Goal: Task Accomplishment & Management: Manage account settings

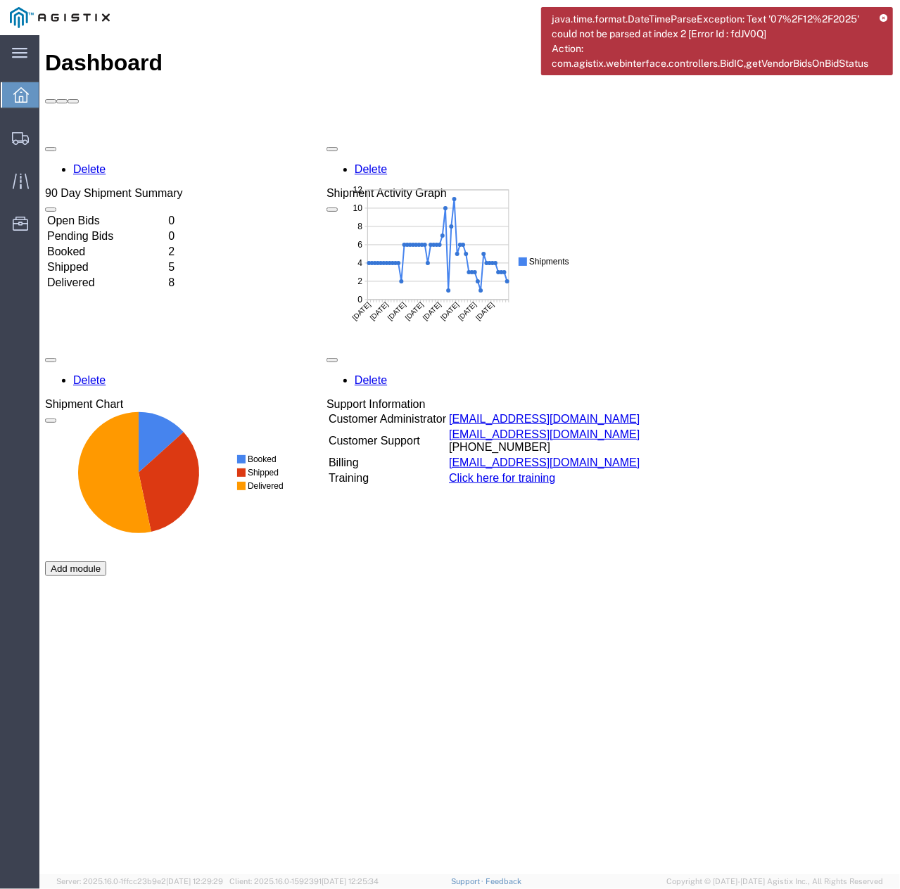
click at [887, 18] on icon at bounding box center [883, 19] width 8 height 8
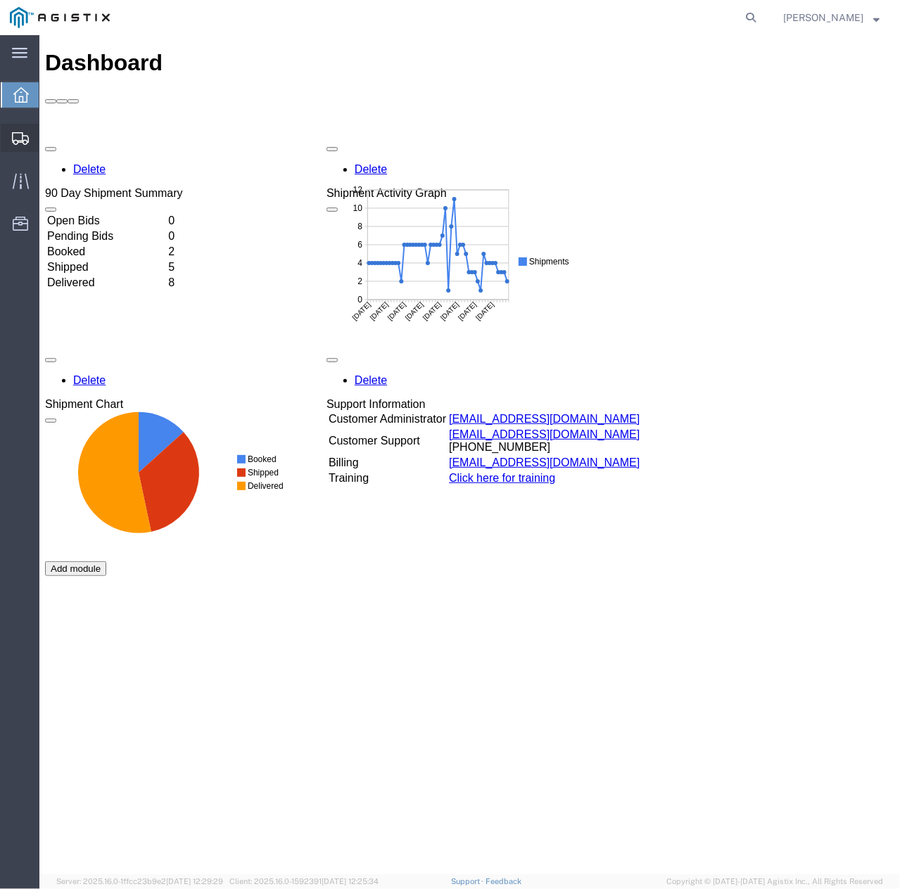
click at [18, 134] on icon at bounding box center [20, 138] width 17 height 13
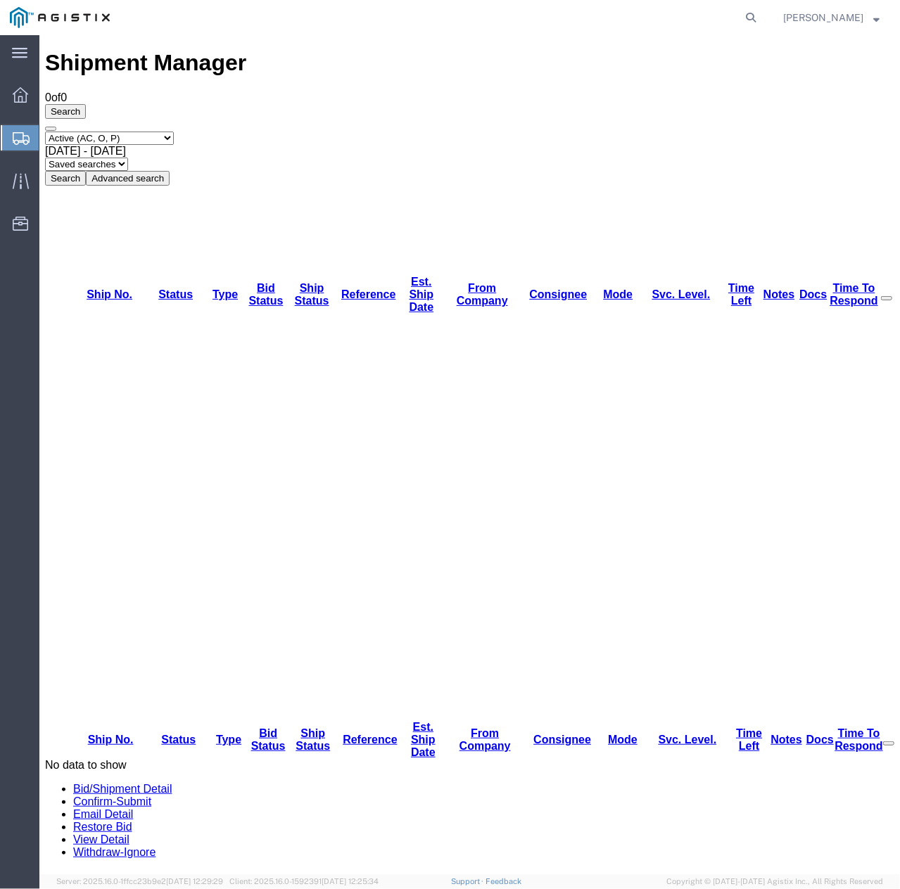
click at [173, 131] on select "Select status Active (AC, O, P) All Approved Awaiting Confirmation (AC) Booked …" at bounding box center [108, 137] width 129 height 13
select select "ALL"
click at [44, 131] on select "Select status Active (AC, O, P) All Approved Awaiting Confirmation (AC) Booked …" at bounding box center [108, 137] width 129 height 13
click at [85, 170] on button "Search" at bounding box center [64, 177] width 41 height 15
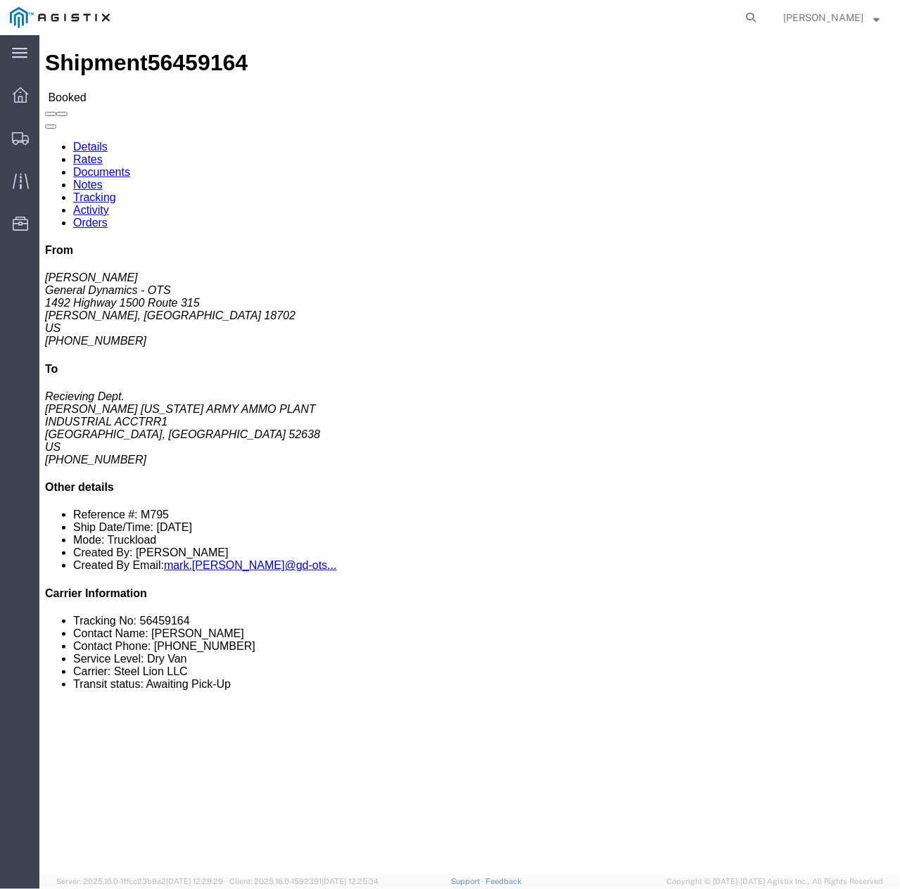
click link "Tracking"
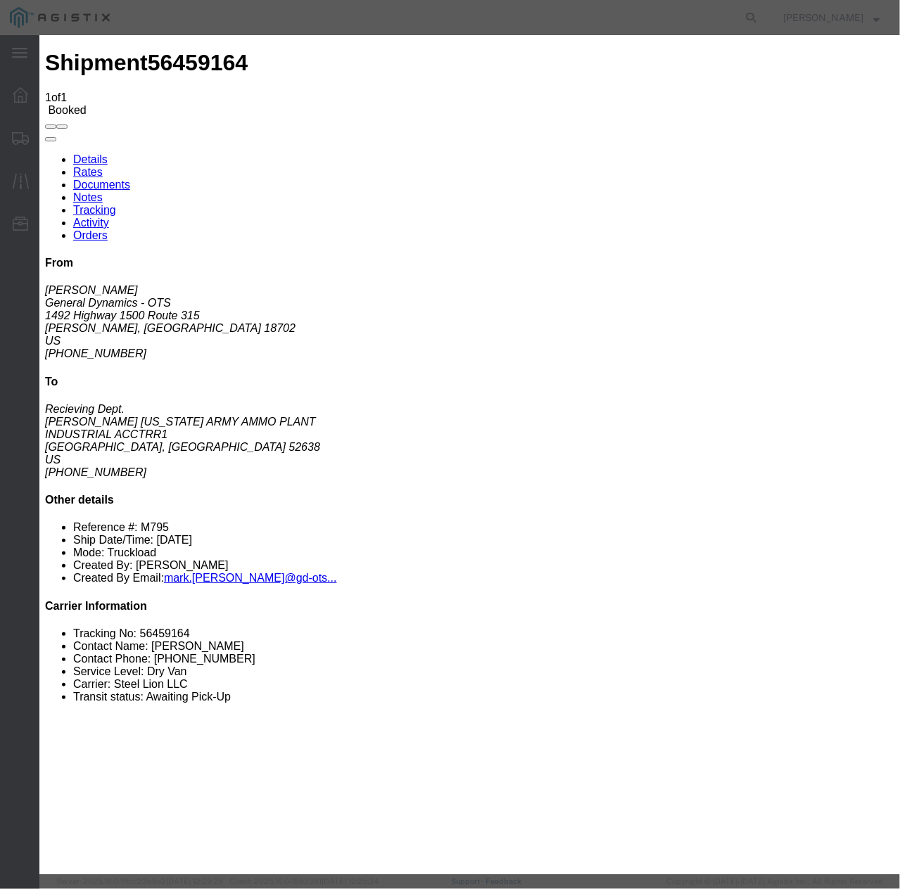
type input "[DATE]"
type input "10:00 AM"
select select "INTRANST"
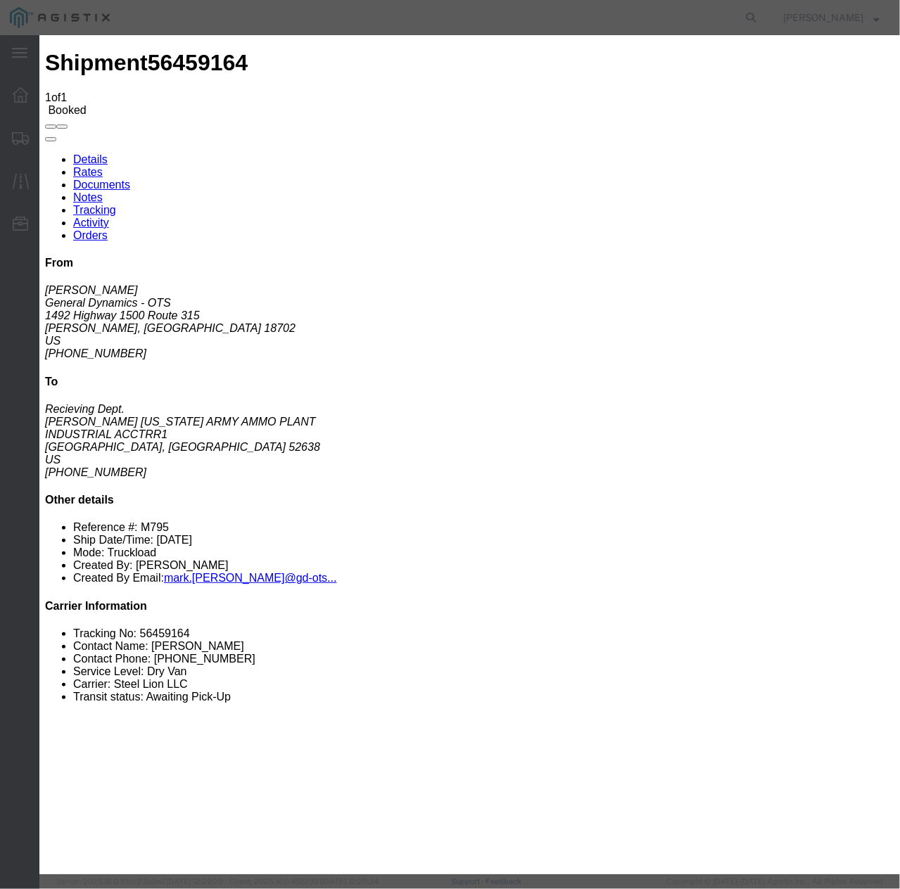
select select "22873"
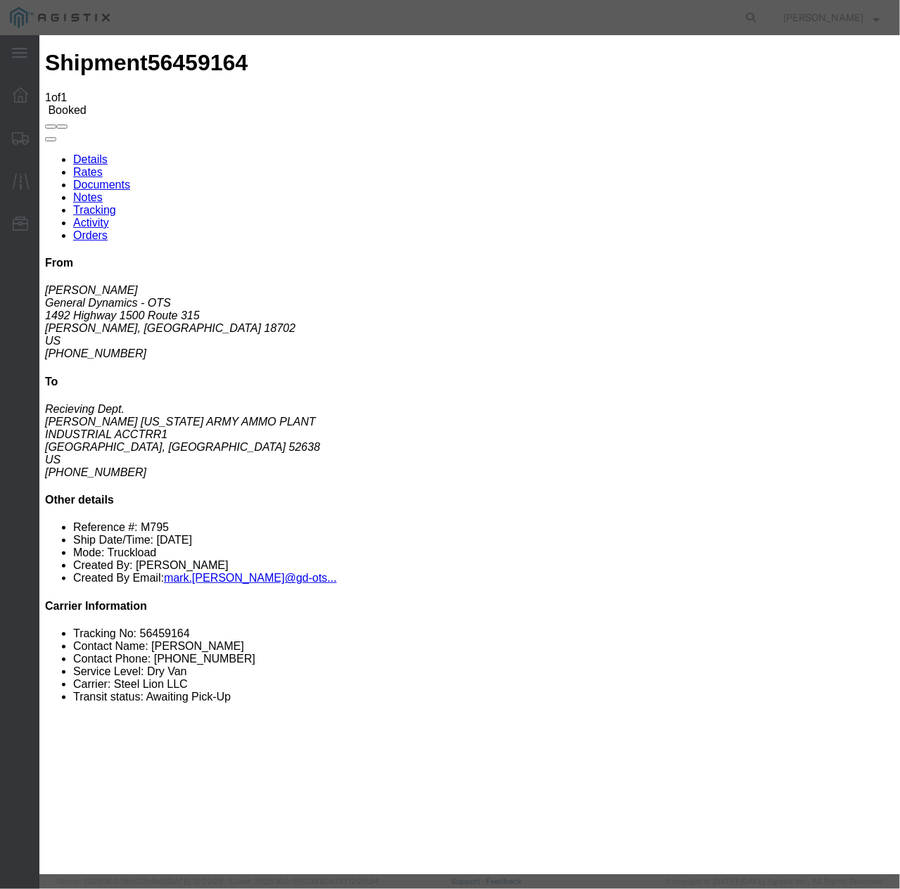
select select "TL"
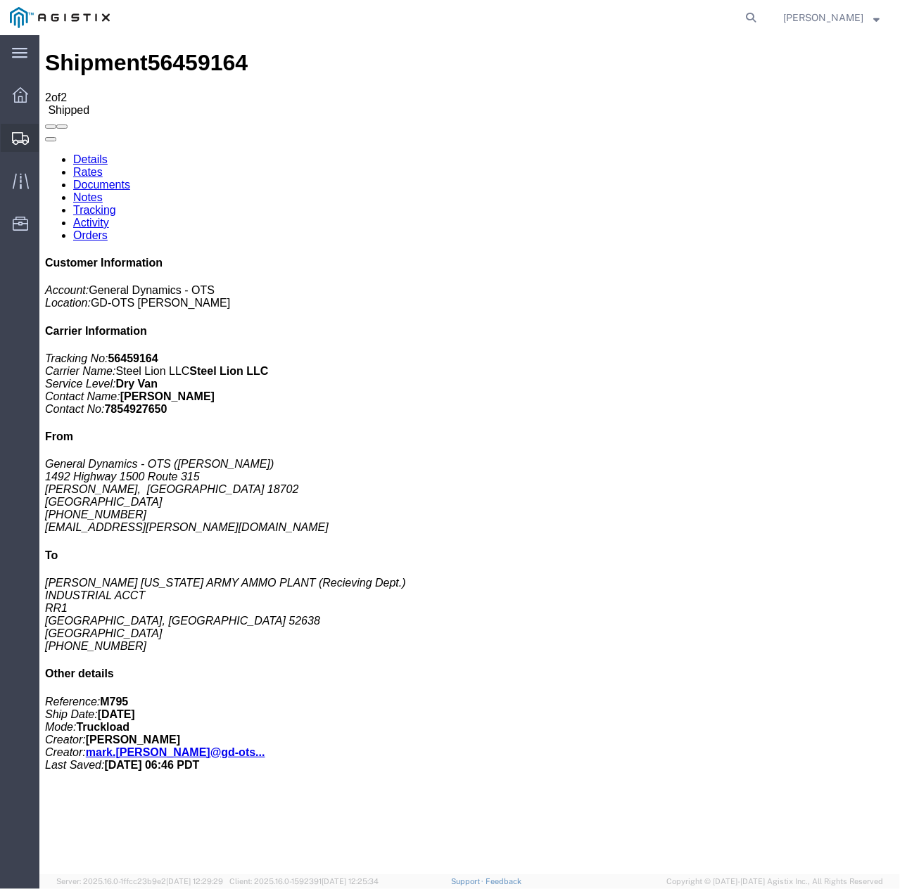
click at [17, 141] on icon at bounding box center [20, 138] width 17 height 13
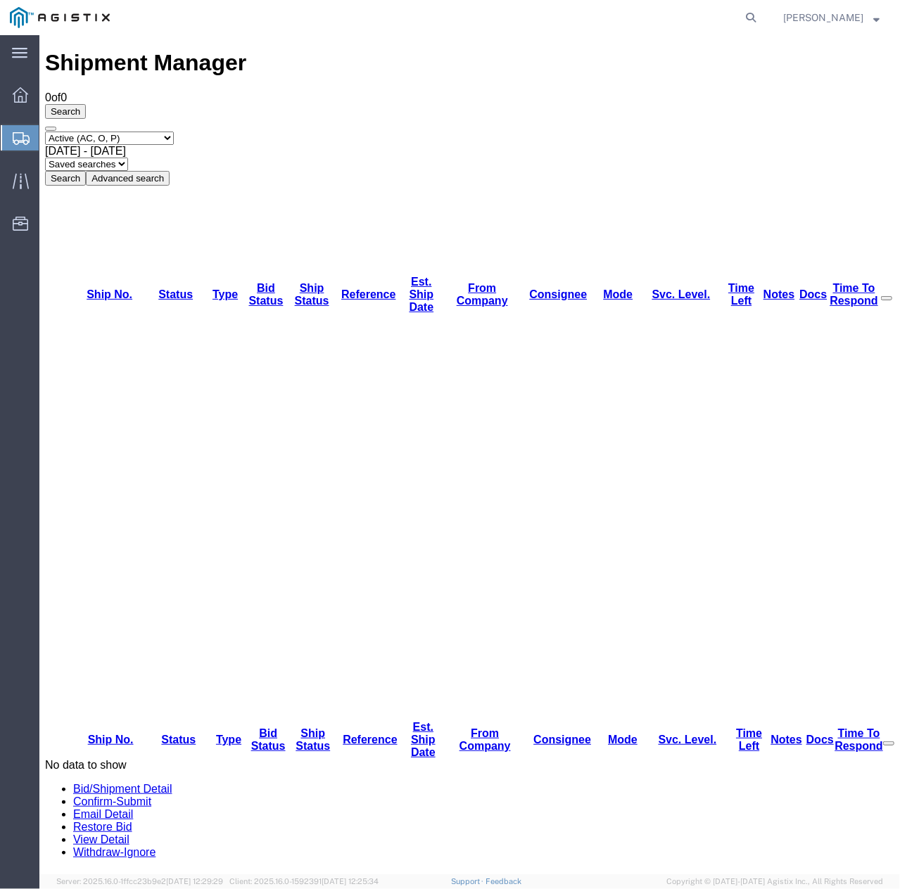
click at [143, 131] on select "Select status Active (AC, O, P) All Approved Awaiting Confirmation (AC) Booked …" at bounding box center [108, 137] width 129 height 13
select select "ALL"
click at [44, 131] on select "Select status Active (AC, O, P) All Approved Awaiting Confirmation (AC) Booked …" at bounding box center [108, 137] width 129 height 13
click at [85, 170] on button "Search" at bounding box center [64, 177] width 41 height 15
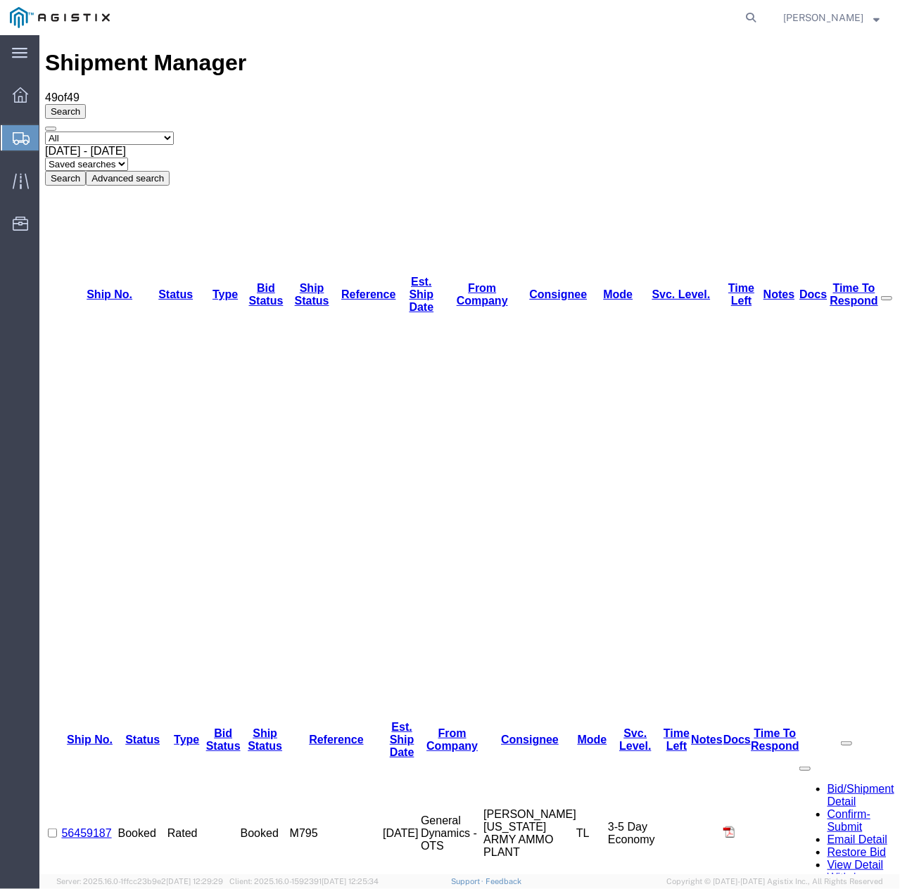
click at [278, 827] on span "Booked" at bounding box center [259, 833] width 38 height 12
click at [99, 827] on link "56459187" at bounding box center [85, 833] width 50 height 12
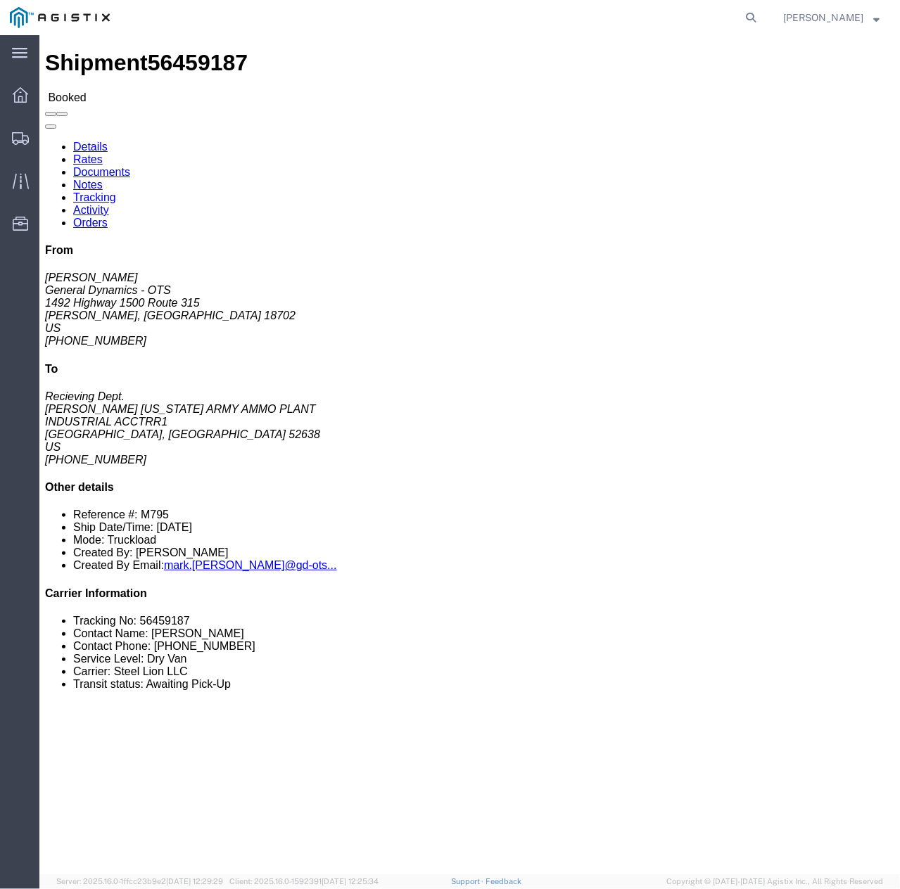
click link "Tracking"
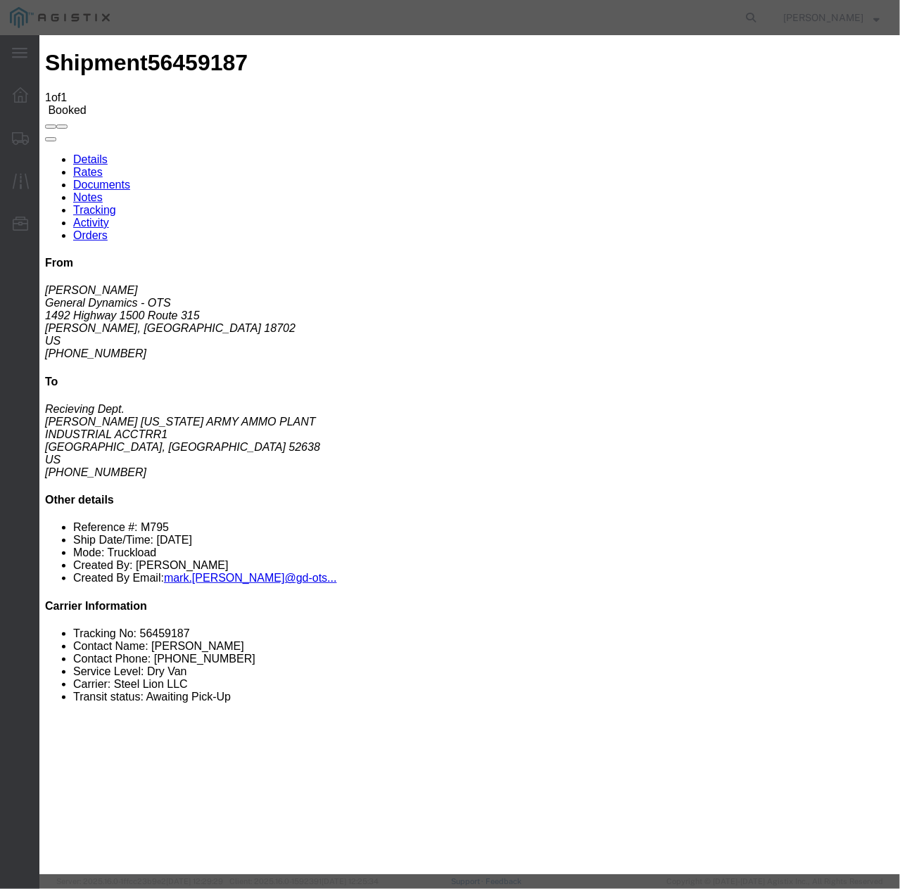
type input "[DATE]"
type input "10:00 AM"
select select "INTRANST"
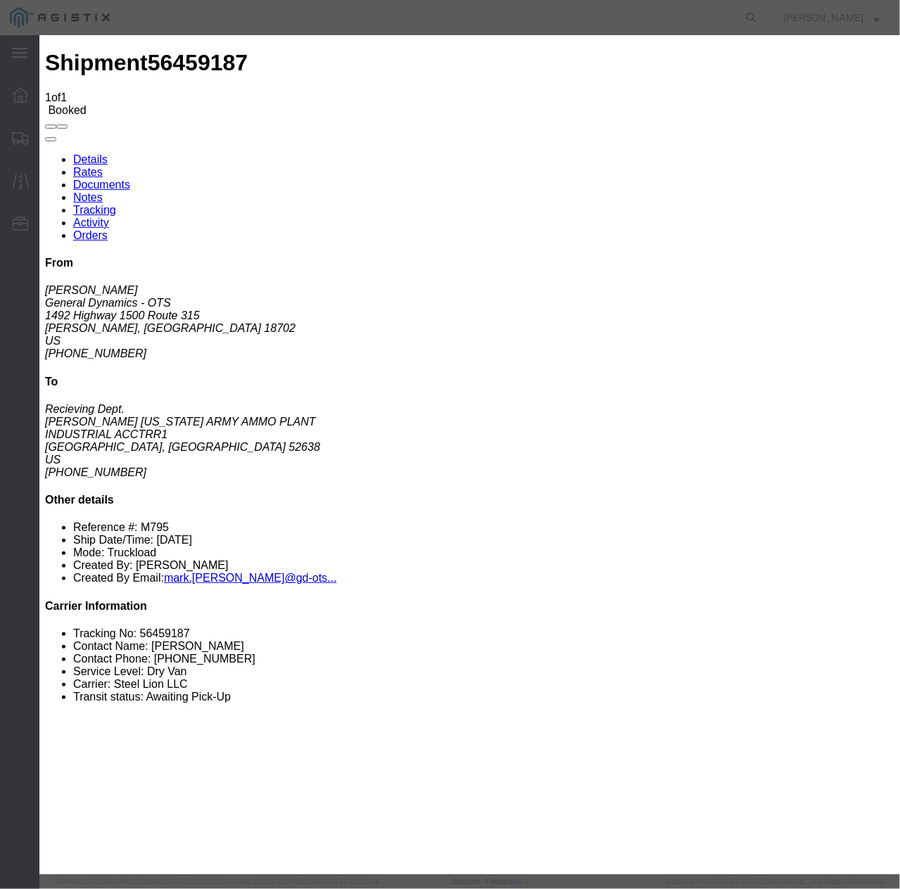
select select "22873"
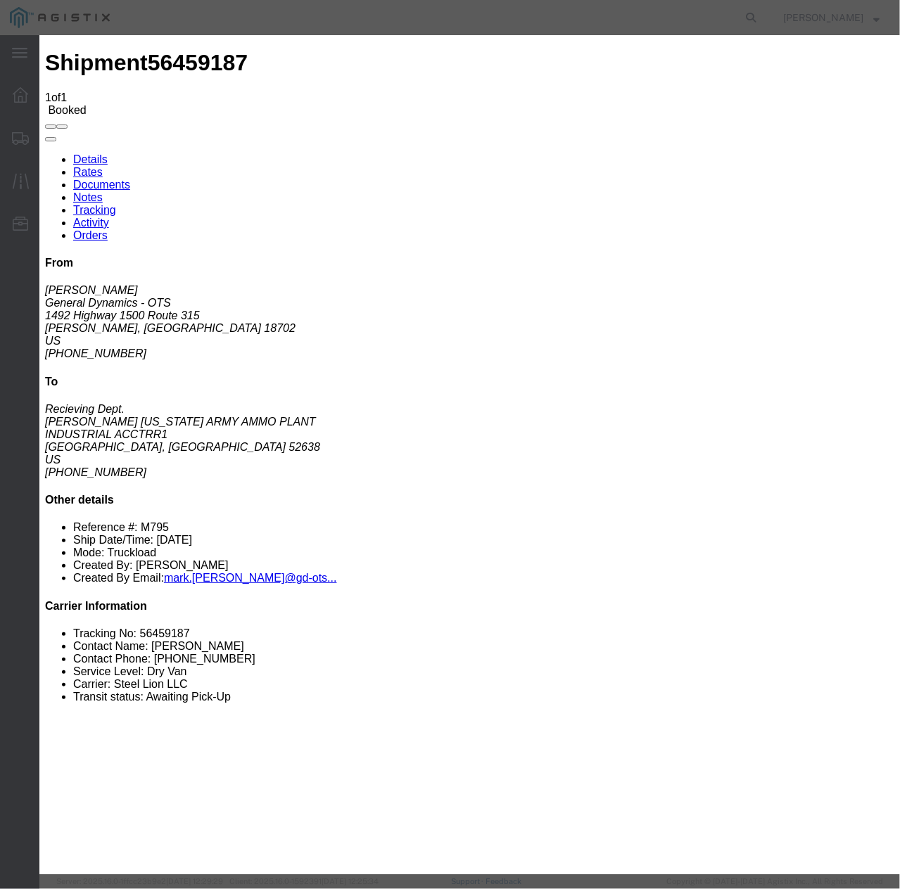
select select "TL"
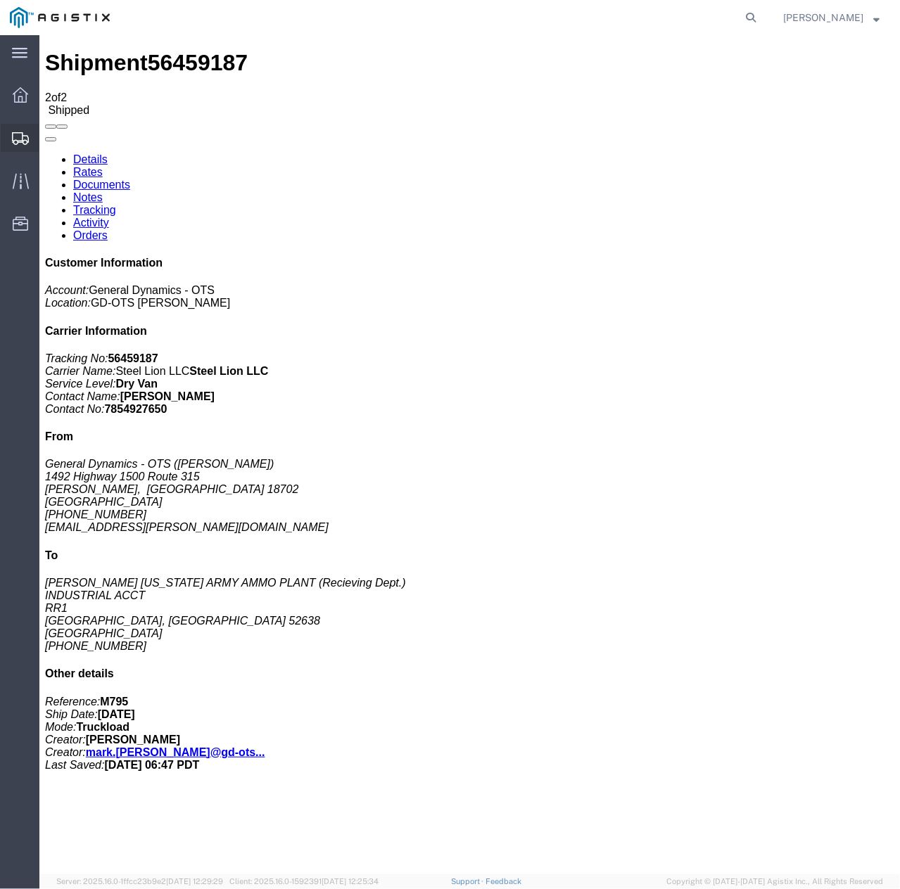
click at [20, 141] on icon at bounding box center [20, 138] width 17 height 13
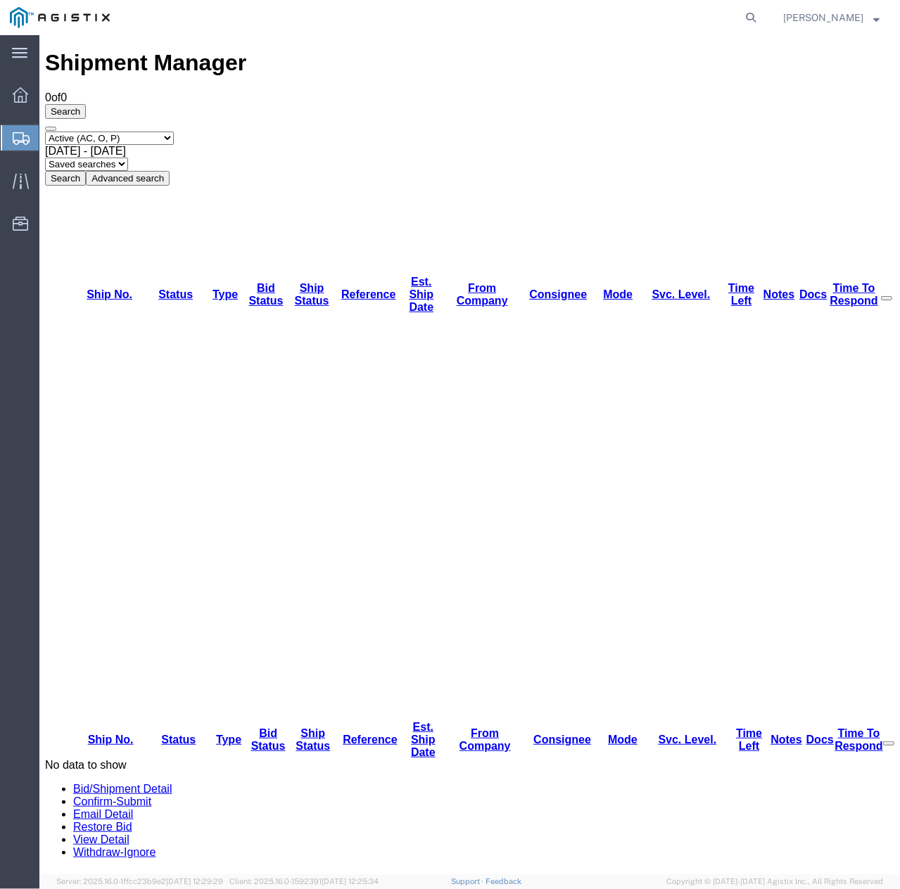
click at [164, 131] on select "Select status Active (AC, O, P) All Approved Awaiting Confirmation (AC) Booked …" at bounding box center [108, 137] width 129 height 13
select select "ALL"
click at [44, 131] on select "Select status Active (AC, O, P) All Approved Awaiting Confirmation (AC) Booked …" at bounding box center [108, 137] width 129 height 13
click at [85, 170] on button "Search" at bounding box center [64, 177] width 41 height 15
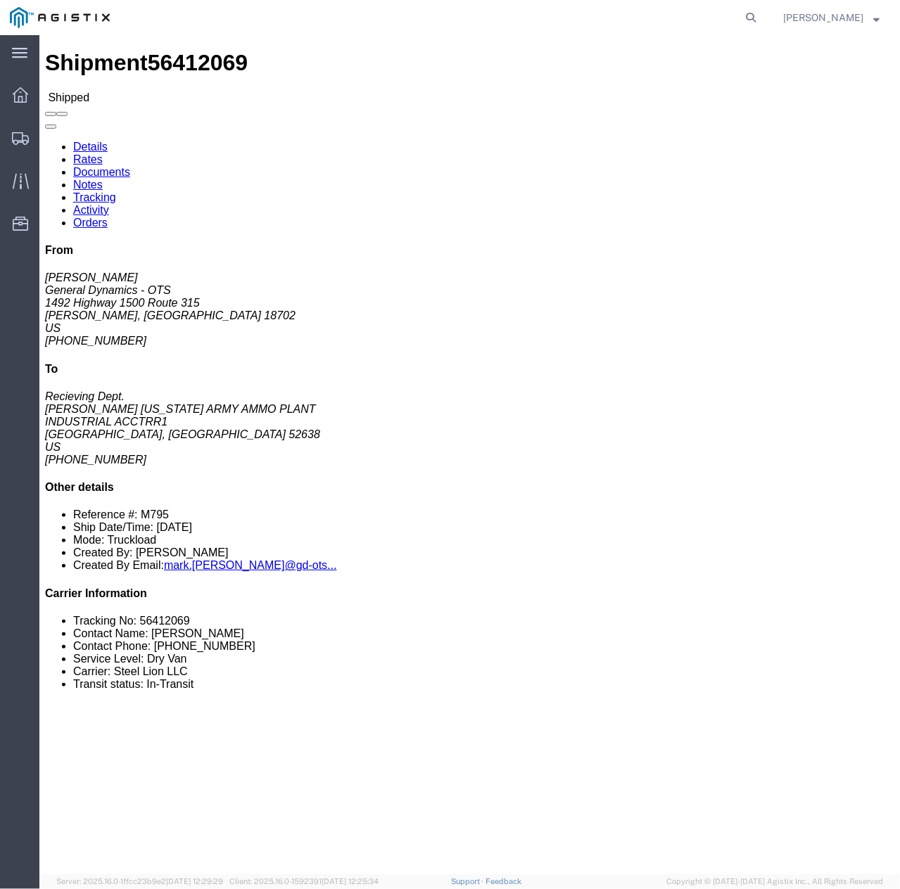
click link "Tracking"
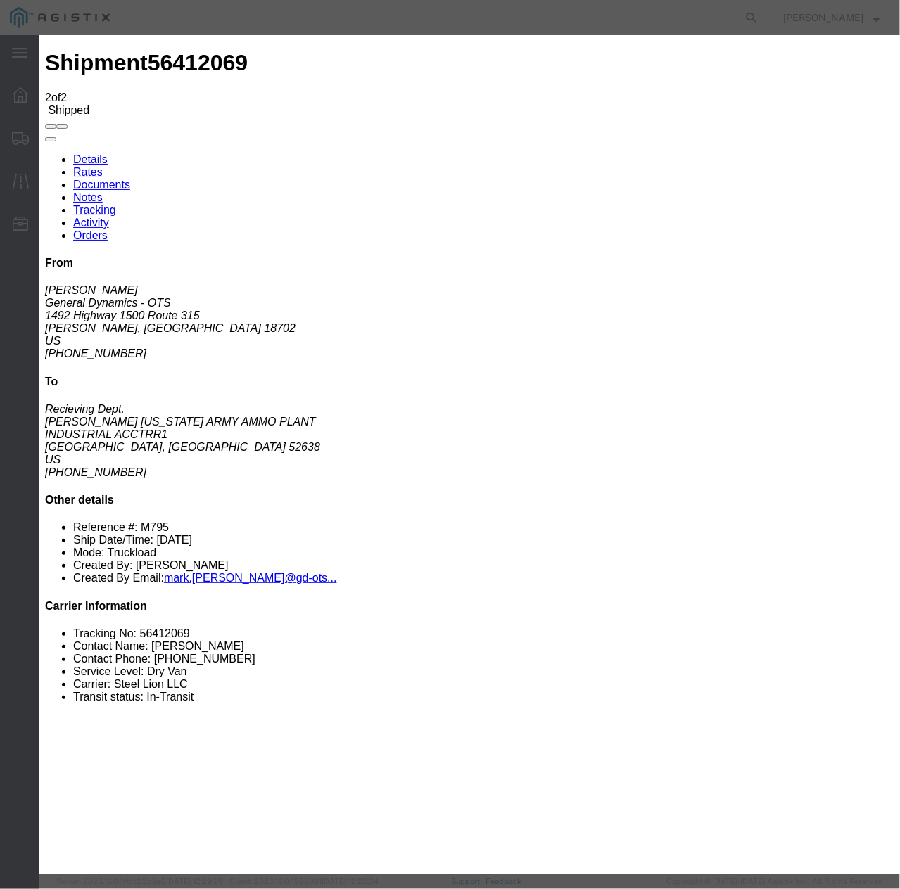
type input "[DATE]"
type input "10:00 AM"
select select "DELIVRED"
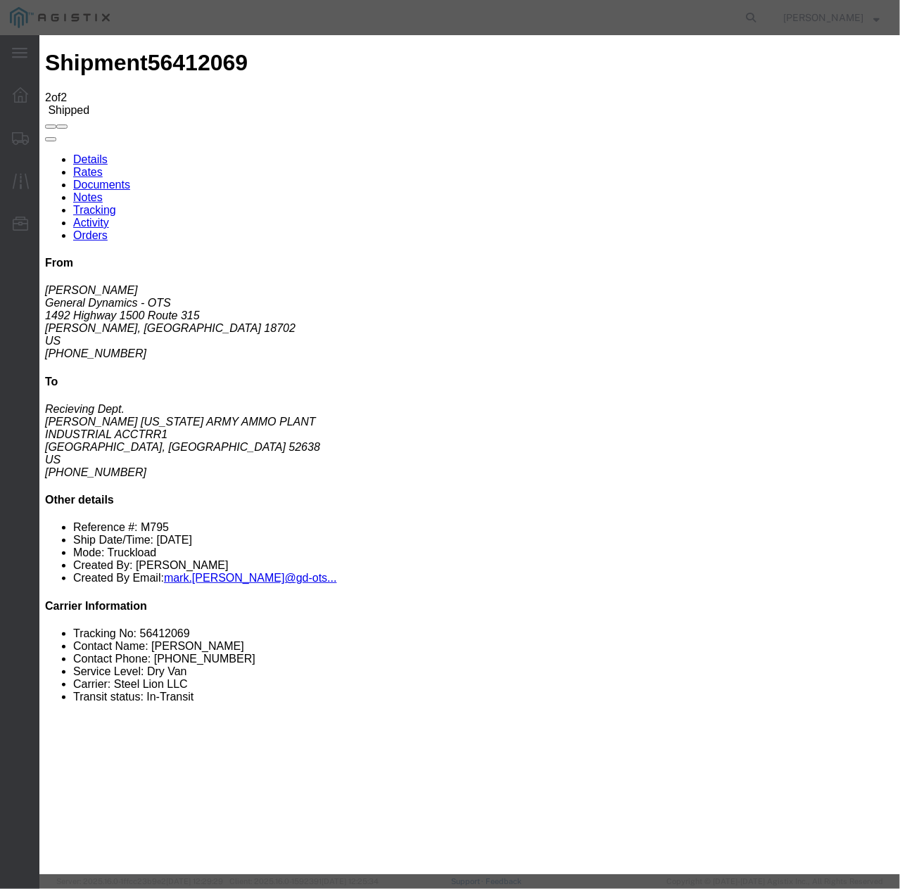
select select "22873"
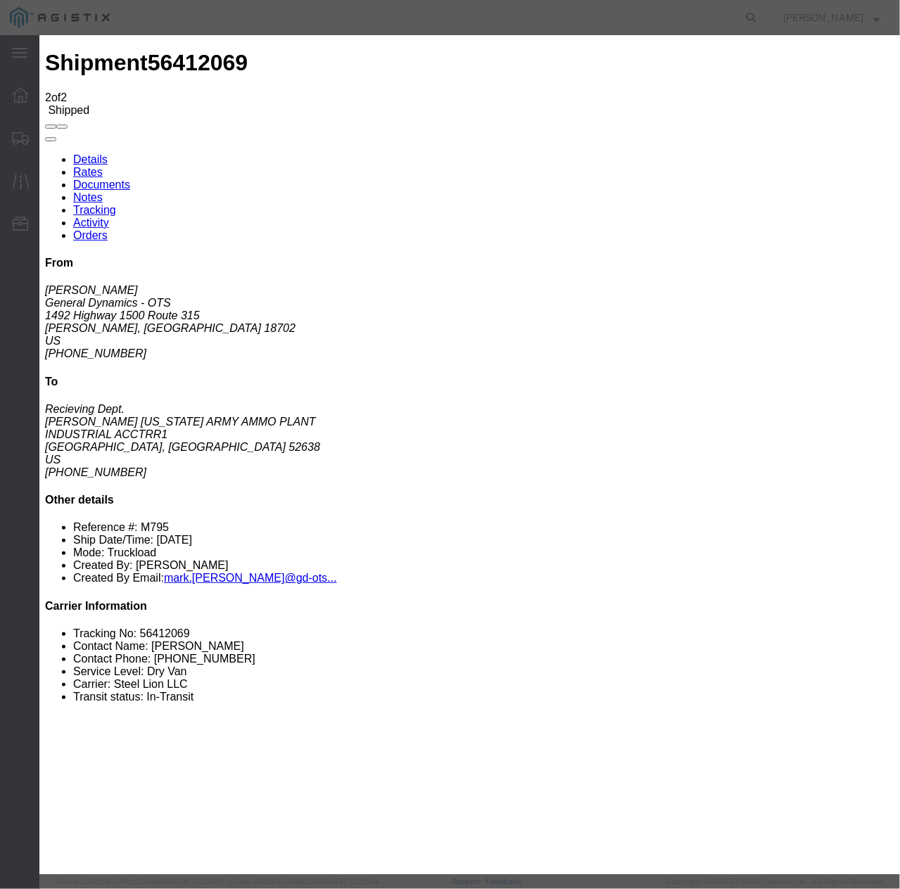
select select "TL"
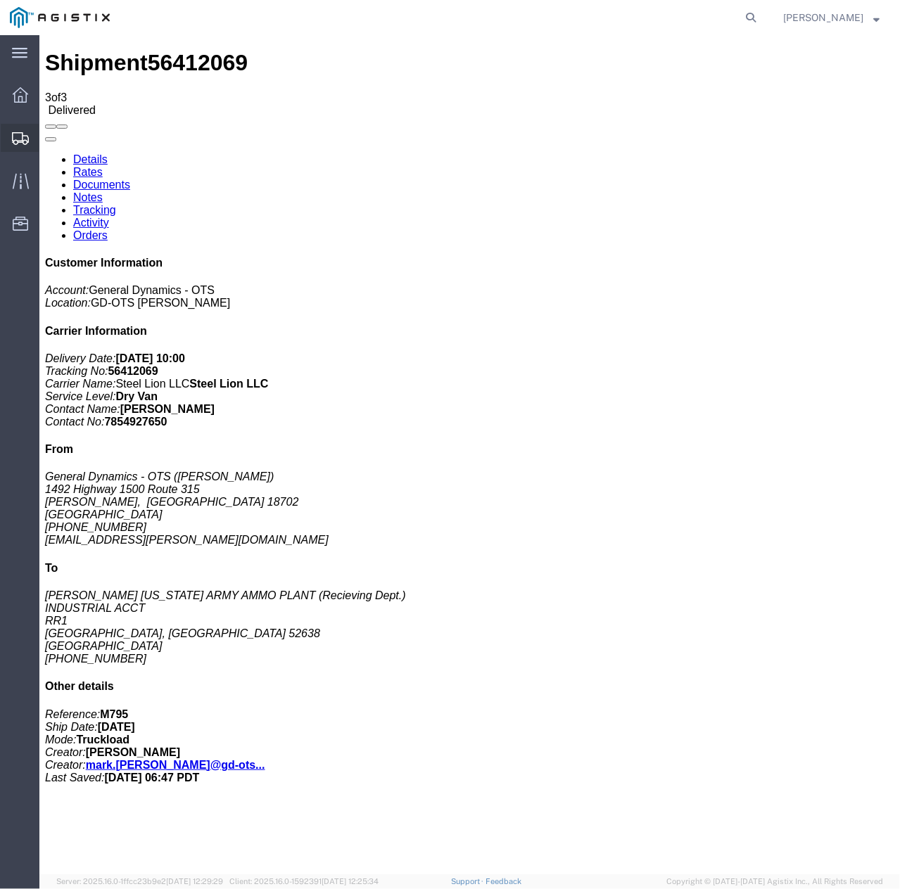
click at [17, 146] on div at bounding box center [20, 138] width 39 height 28
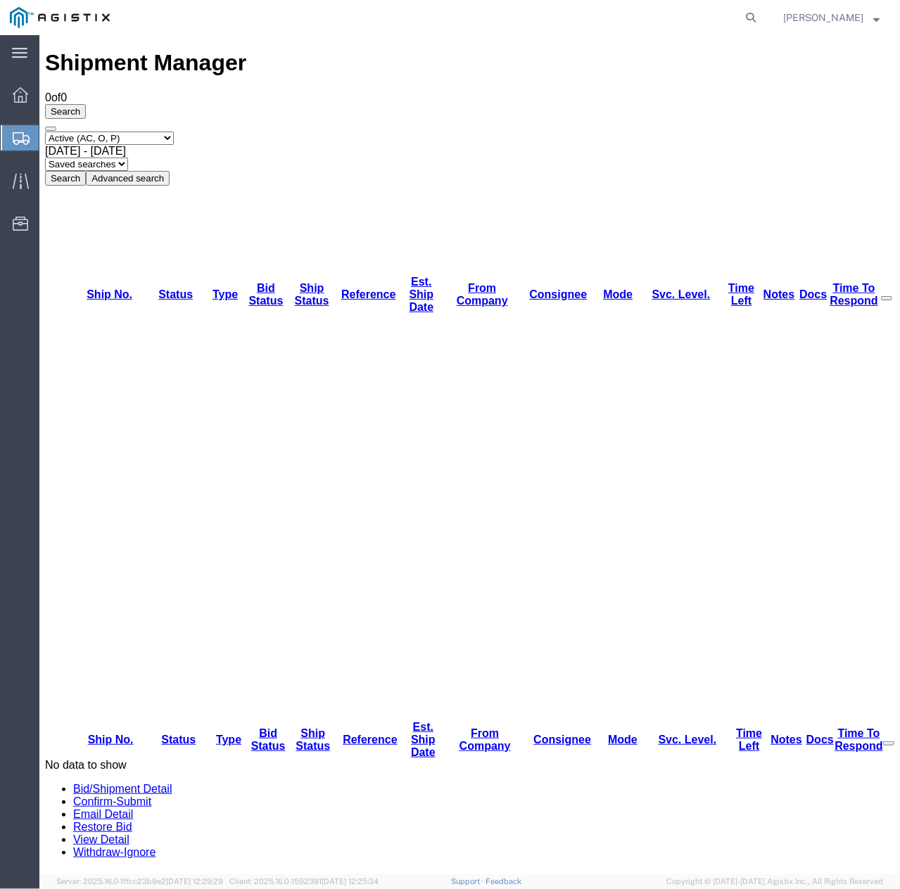
click at [173, 131] on select "Select status Active (AC, O, P) All Approved Awaiting Confirmation (AC) Booked …" at bounding box center [108, 137] width 129 height 13
select select "ALL"
click at [44, 131] on select "Select status Active (AC, O, P) All Approved Awaiting Confirmation (AC) Booked …" at bounding box center [108, 137] width 129 height 13
click at [85, 170] on button "Search" at bounding box center [64, 177] width 41 height 15
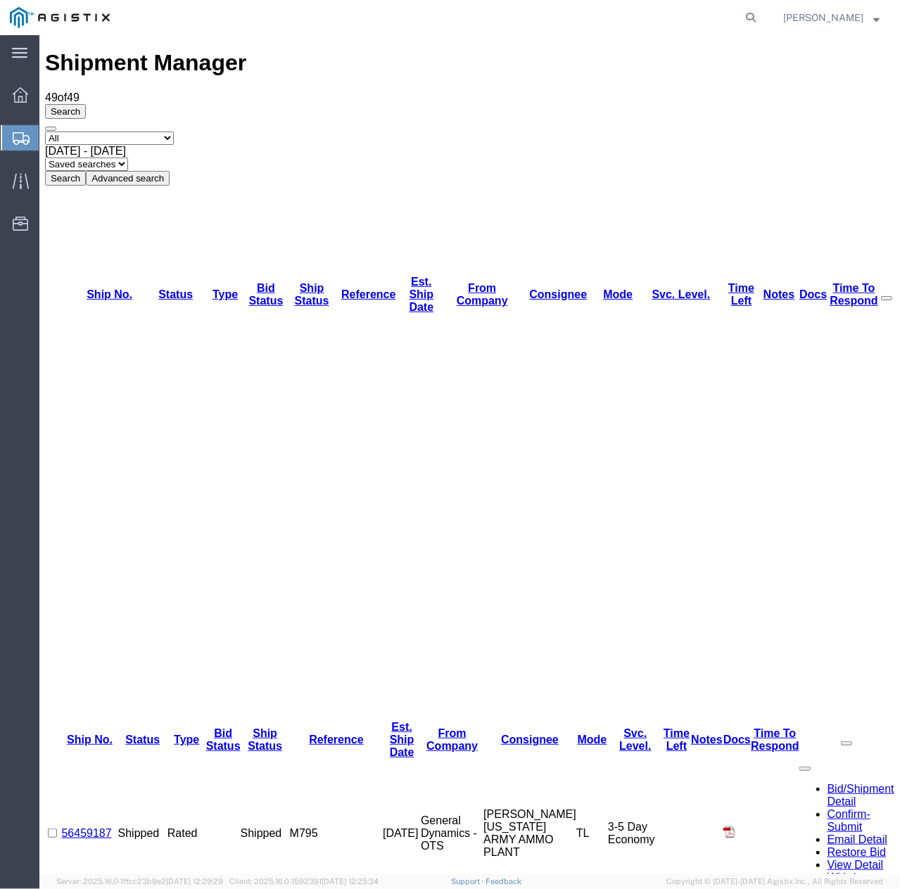
click at [864, 15] on span "[PERSON_NAME]" at bounding box center [831, 17] width 96 height 15
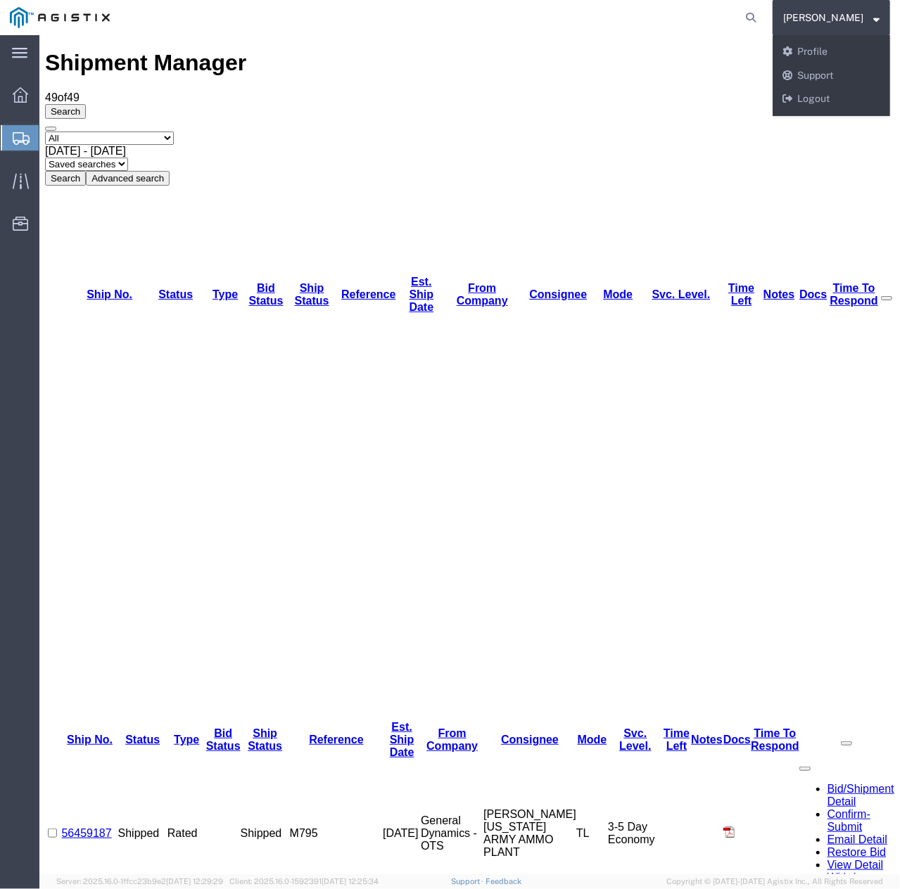
click at [623, 18] on agx-global-search at bounding box center [537, 17] width 450 height 35
